Goal: Information Seeking & Learning: Learn about a topic

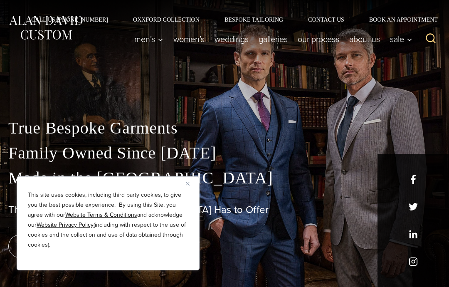
click at [189, 185] on img "Close" at bounding box center [188, 184] width 4 height 4
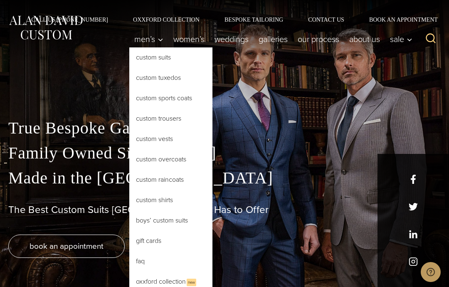
click at [181, 59] on link "Custom Suits" at bounding box center [170, 57] width 83 height 20
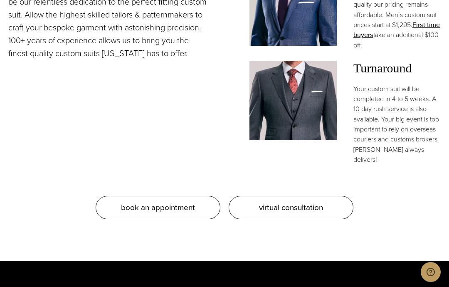
scroll to position [763, 0]
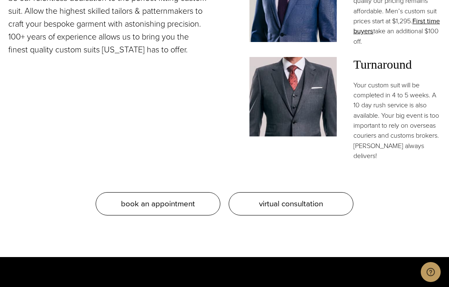
click at [301, 116] on img at bounding box center [292, 96] width 87 height 79
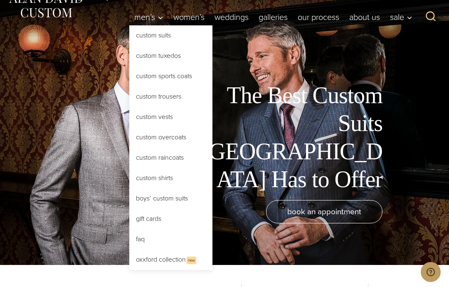
scroll to position [22, 0]
click at [180, 265] on link "Oxxford Collection New" at bounding box center [170, 260] width 83 height 20
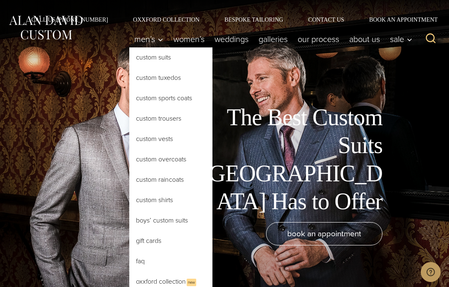
scroll to position [22, 0]
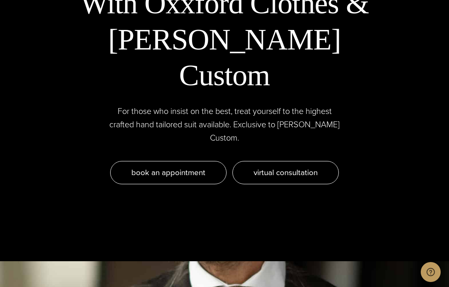
scroll to position [2629, 0]
